Goal: Navigation & Orientation: Go to known website

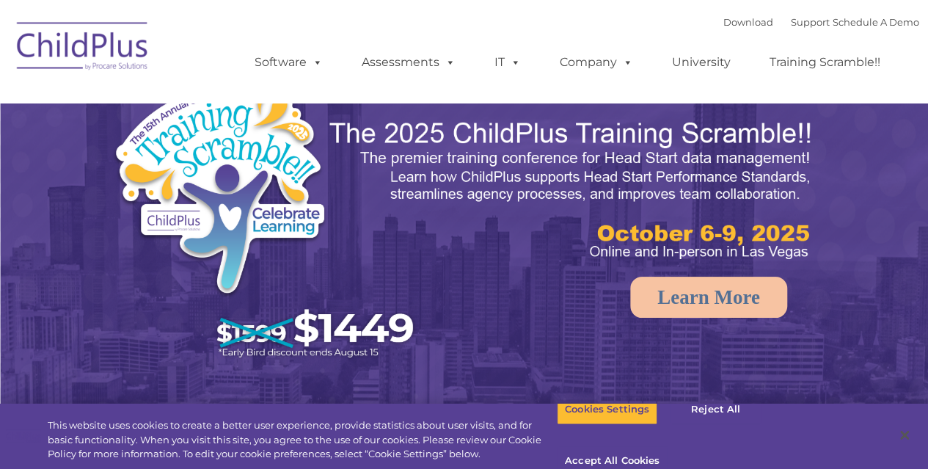
select select "MEDIUM"
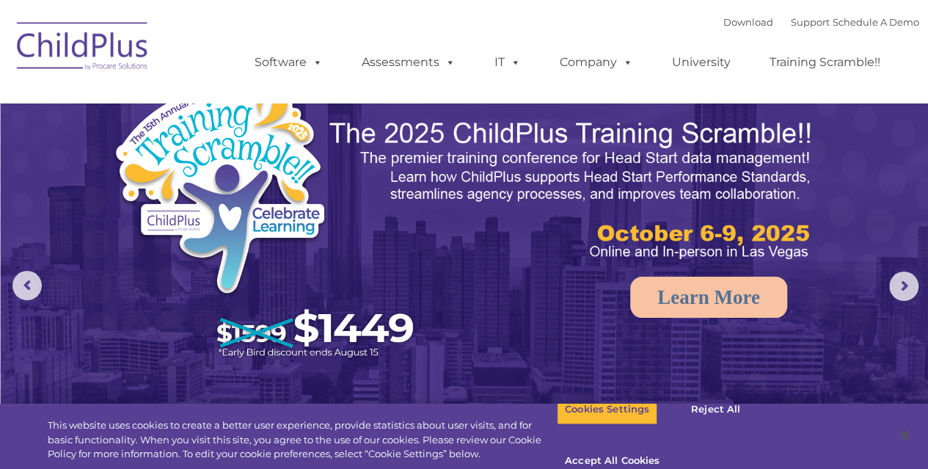
click at [115, 76] on img at bounding box center [83, 48] width 147 height 73
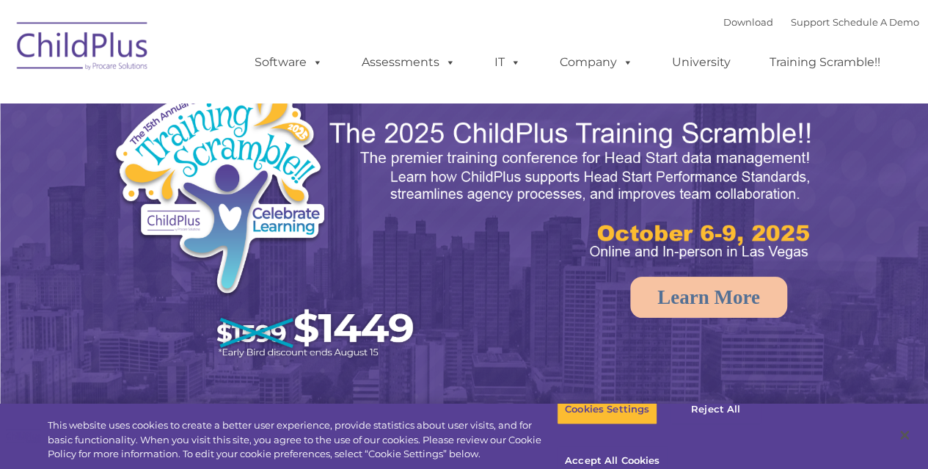
select select "MEDIUM"
